Goal: Task Accomplishment & Management: Manage account settings

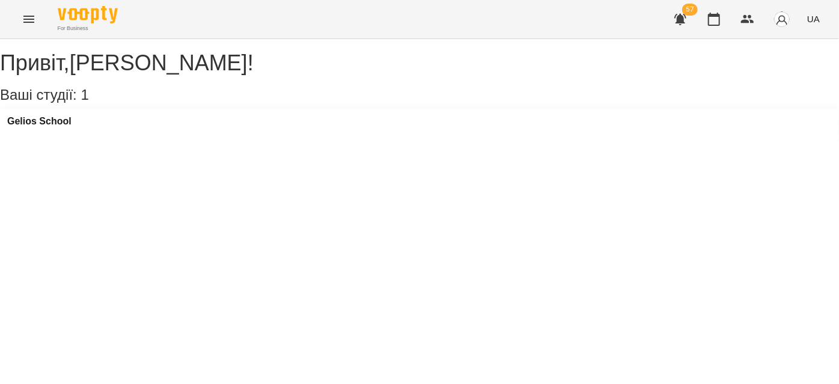
drag, startPoint x: 0, startPoint y: 0, endPoint x: 251, endPoint y: 231, distance: 341.3
click at [251, 141] on div "Привіт , Венюкова Єлизавета ! Ваші студії: 1 Gelios School" at bounding box center [419, 90] width 839 height 102
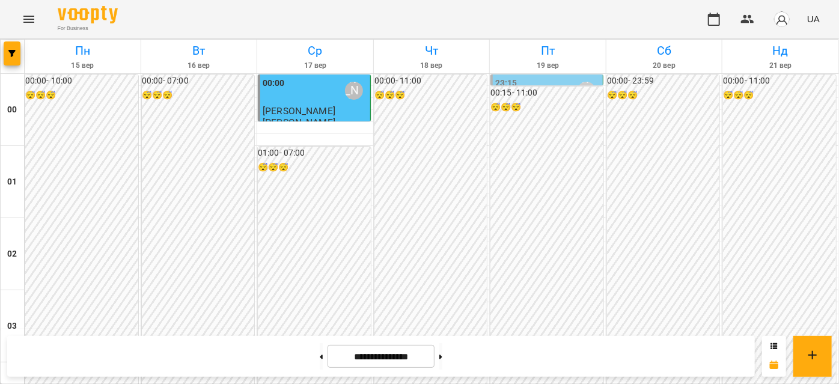
scroll to position [819, 0]
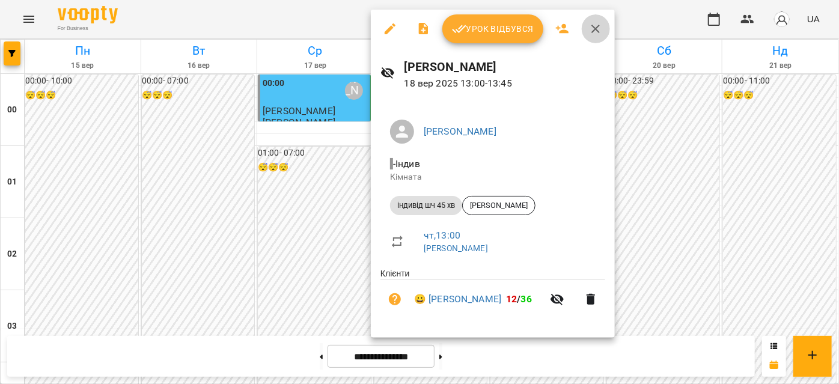
click at [599, 32] on icon "button" at bounding box center [596, 29] width 14 height 14
